Goal: Task Accomplishment & Management: Manage account settings

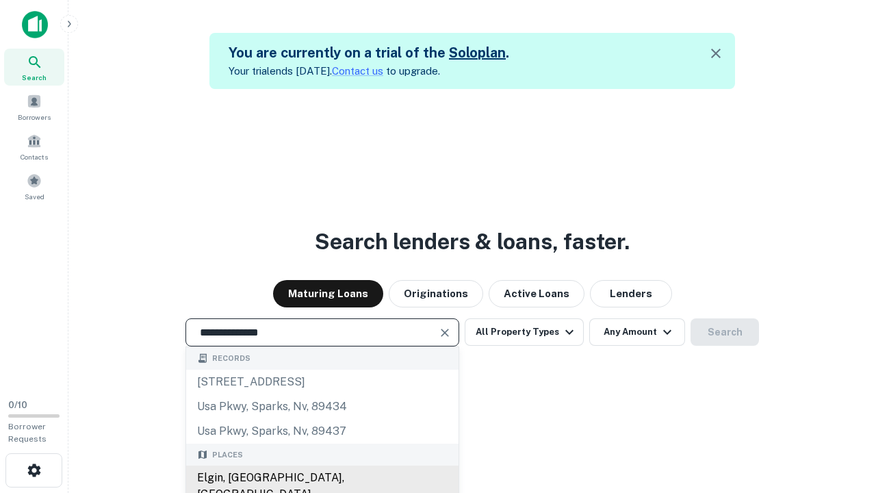
click at [322, 478] on div "Elgin, [GEOGRAPHIC_DATA], [GEOGRAPHIC_DATA]" at bounding box center [322, 485] width 272 height 41
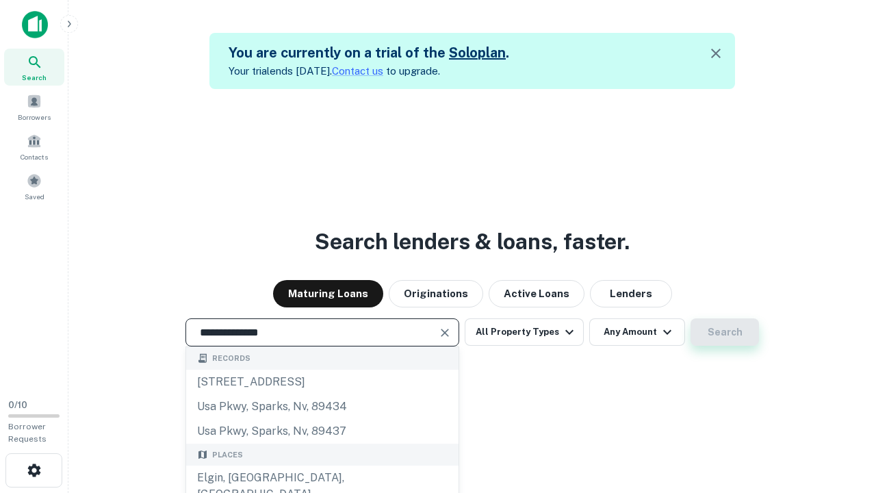
type input "**********"
click at [691, 318] on button "Search" at bounding box center [725, 331] width 68 height 27
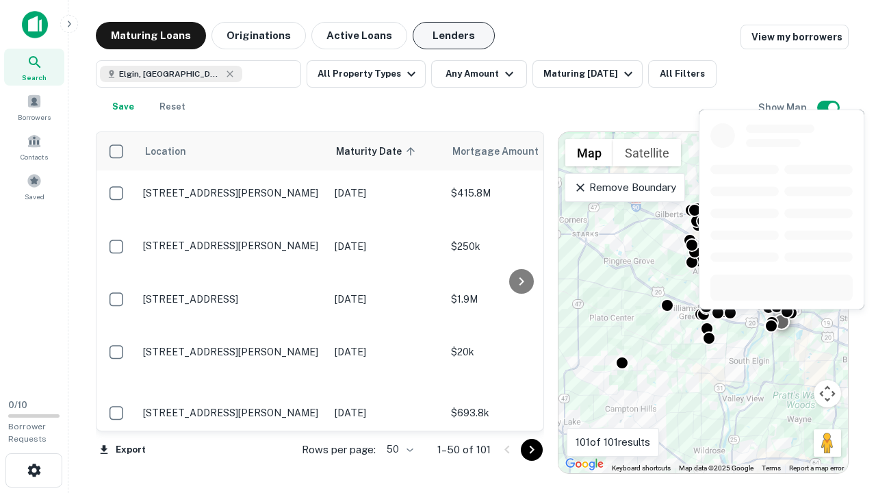
click at [454, 36] on button "Lenders" at bounding box center [454, 35] width 82 height 27
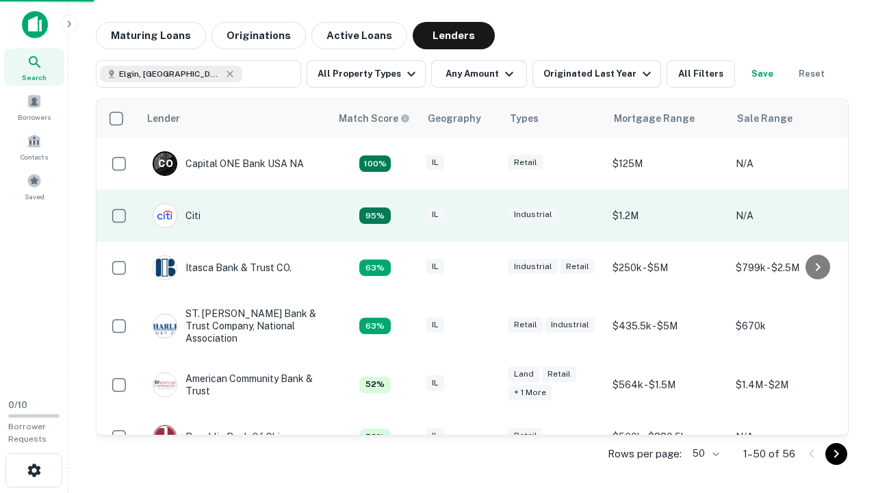
click at [486, 216] on div "IL" at bounding box center [460, 216] width 68 height 18
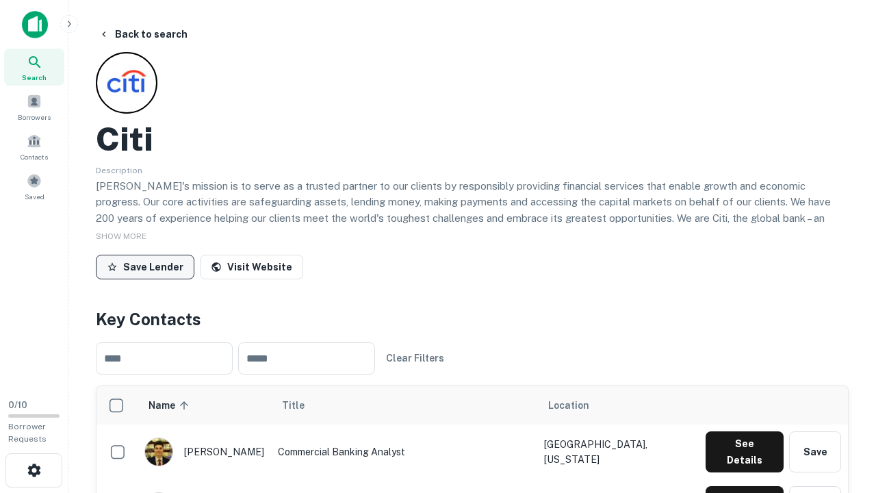
click at [145, 266] on button "Save Lender" at bounding box center [145, 267] width 99 height 25
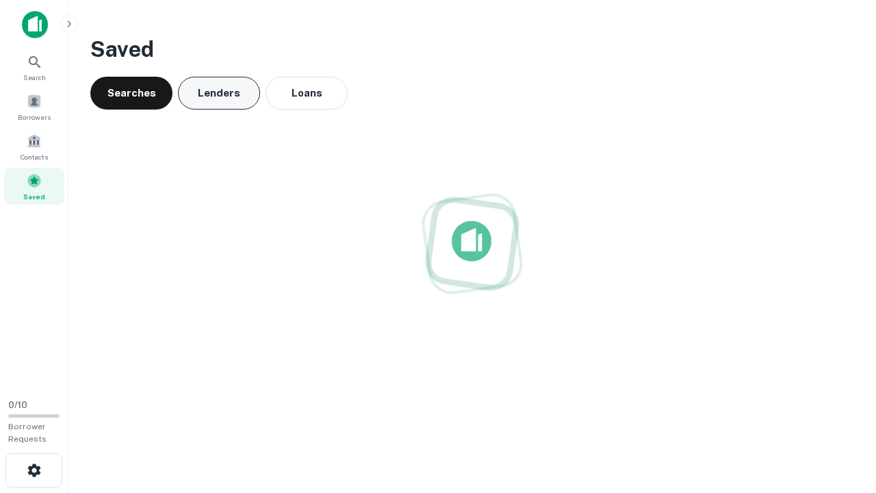
click at [219, 93] on button "Lenders" at bounding box center [219, 93] width 82 height 33
